Goal: Find specific page/section: Find specific page/section

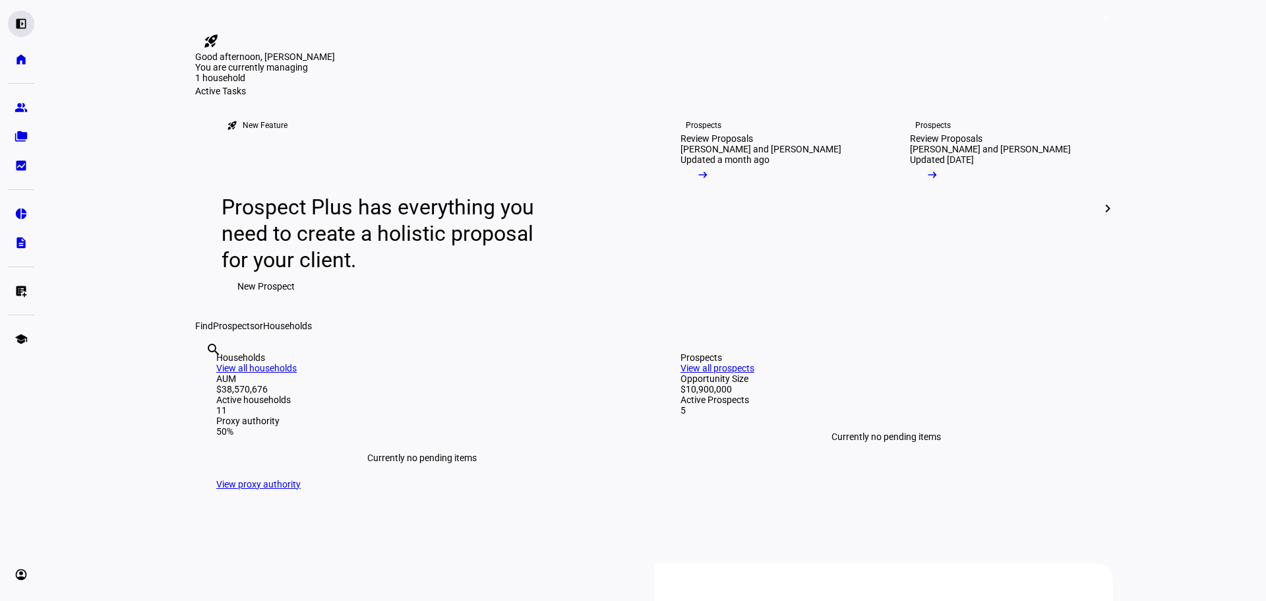
click at [22, 20] on eth-mat-symbol "left_panel_open" at bounding box center [21, 23] width 13 height 13
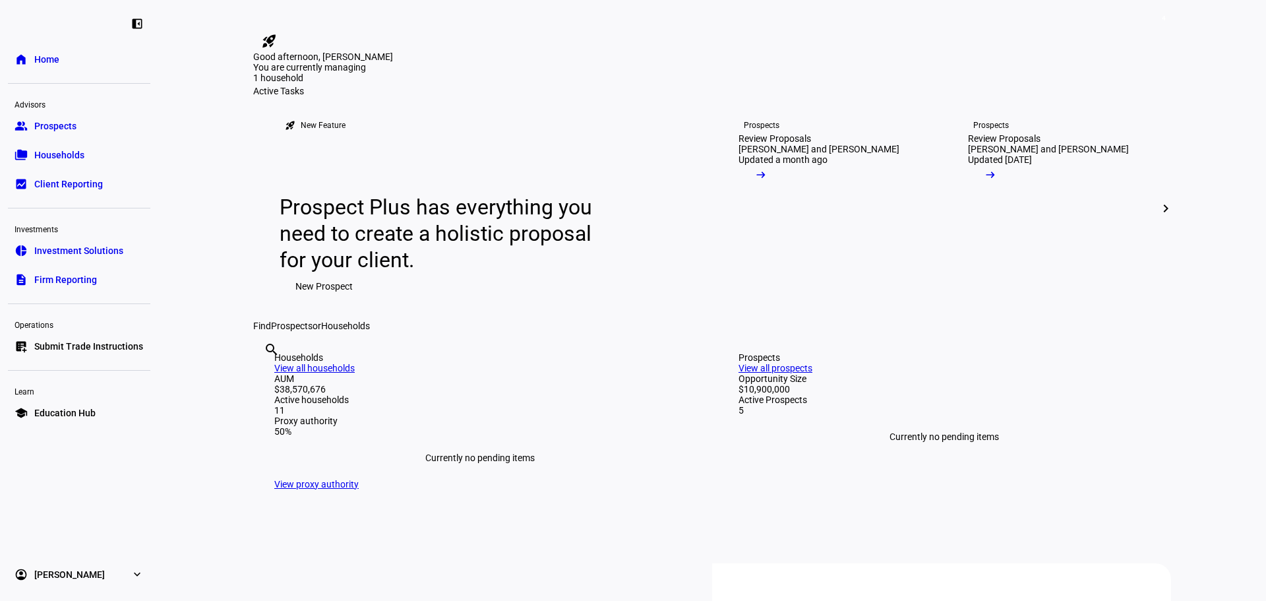
click at [40, 150] on span "Households" at bounding box center [59, 154] width 50 height 13
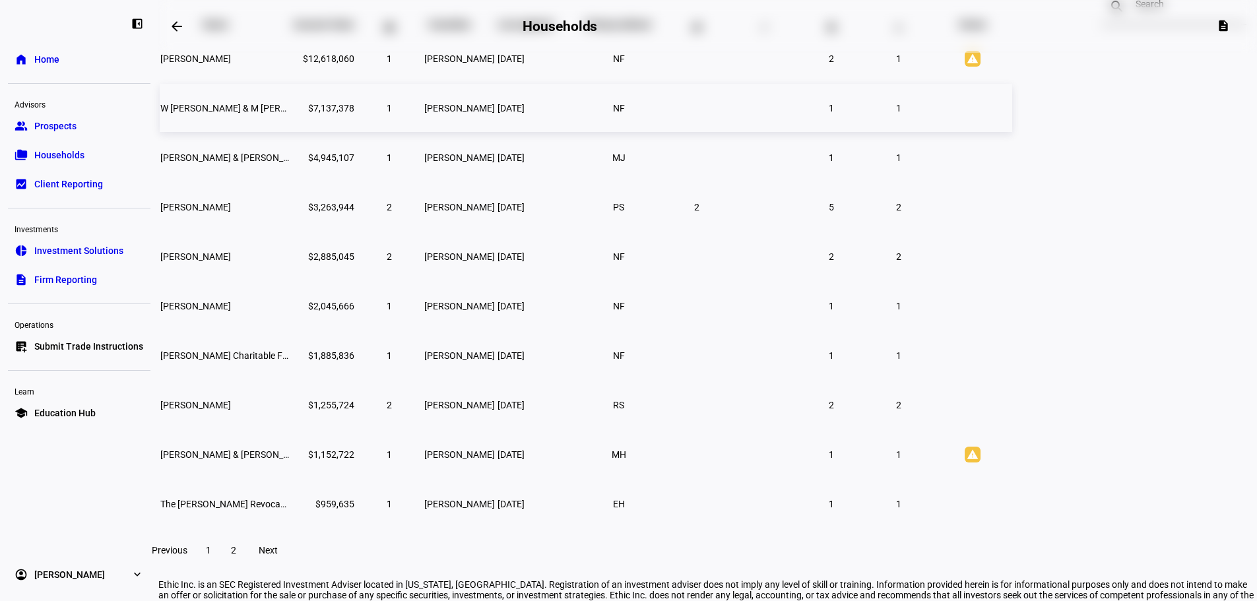
scroll to position [198, 0]
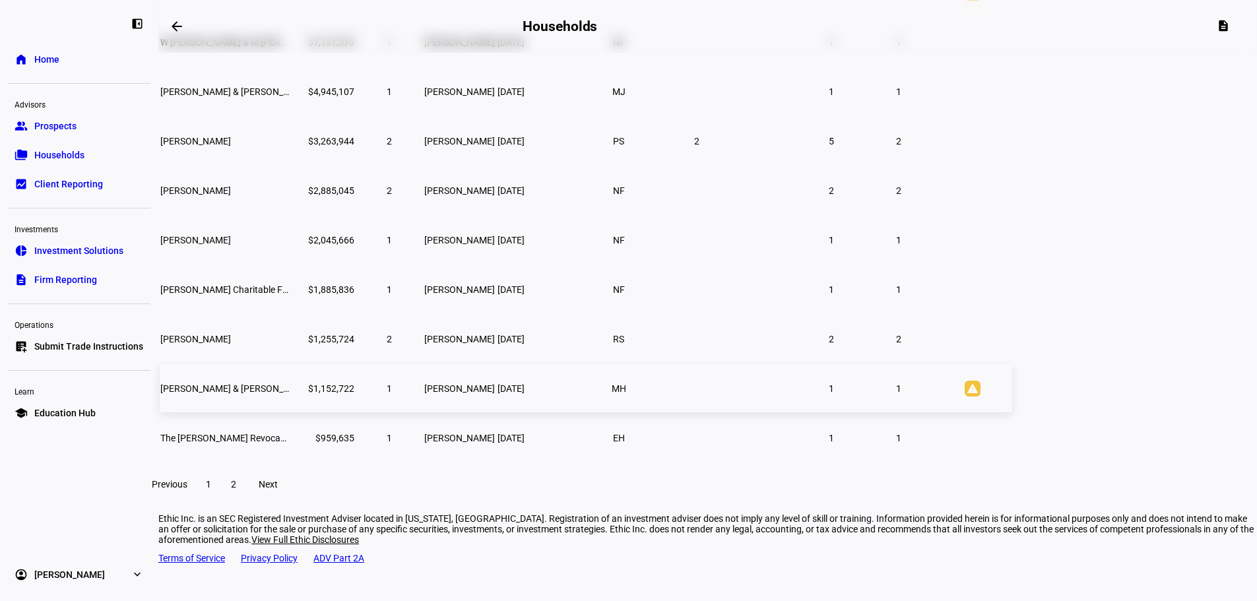
click at [311, 394] on span "[PERSON_NAME] & [PERSON_NAME]" at bounding box center [235, 388] width 151 height 11
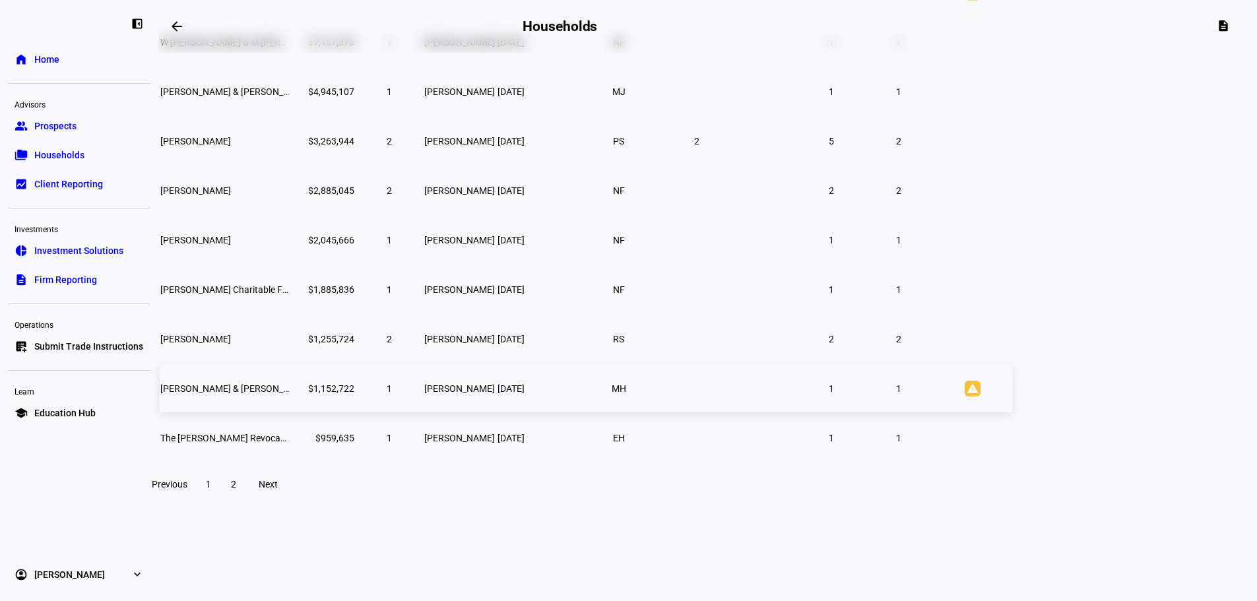
scroll to position [117, 0]
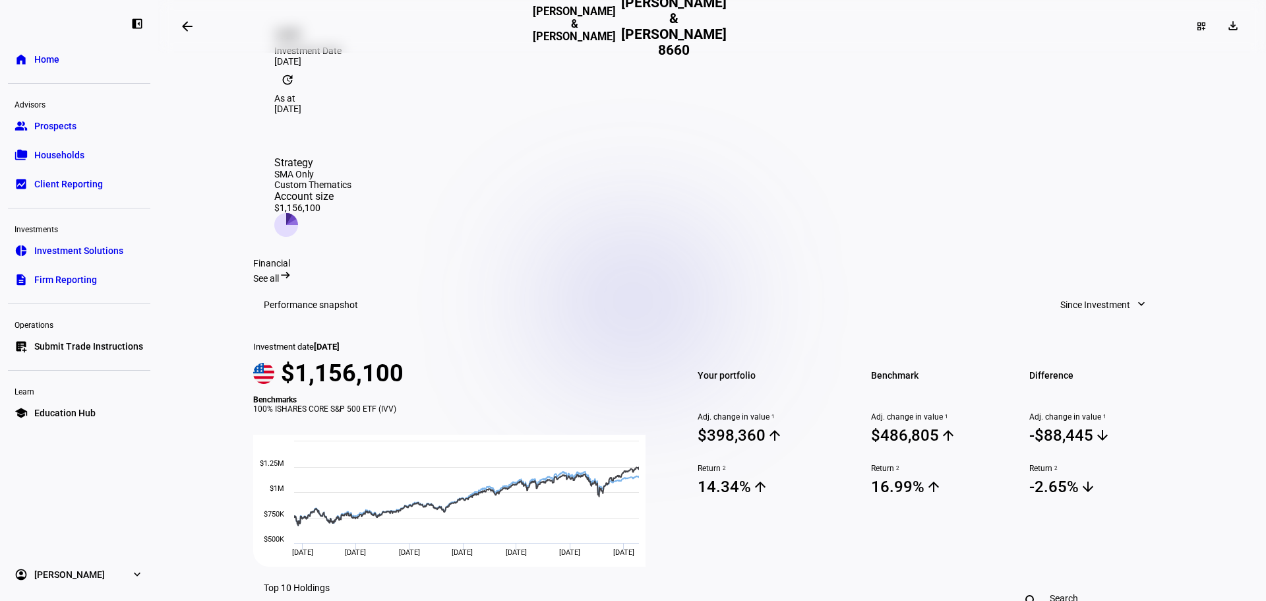
scroll to position [330, 0]
